Goal: Transaction & Acquisition: Purchase product/service

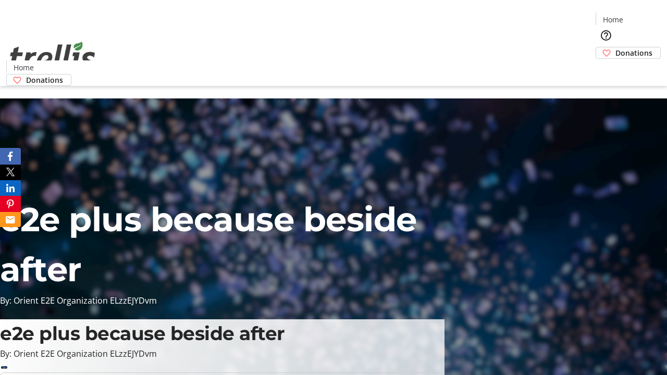
click at [615, 47] on span "Donations" at bounding box center [633, 52] width 37 height 11
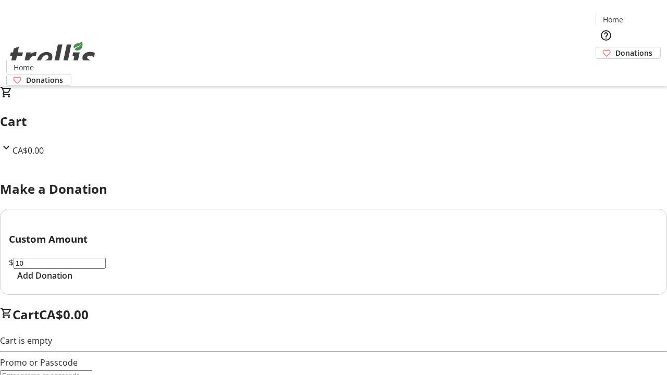
click at [72, 282] on span "Add Donation" at bounding box center [44, 275] width 55 height 13
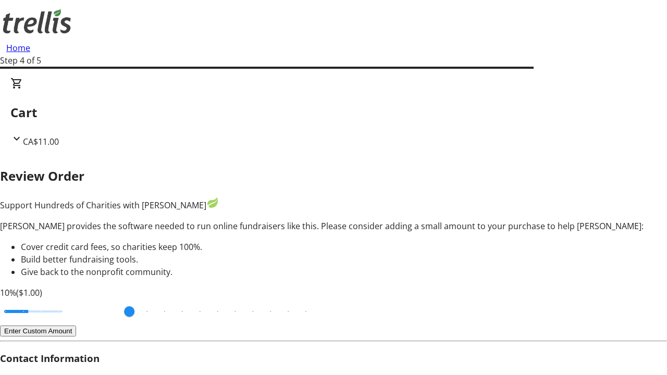
type input "20"
click at [73, 300] on input "Cover fees percentage" at bounding box center [33, 311] width 80 height 23
